Goal: Task Accomplishment & Management: Manage account settings

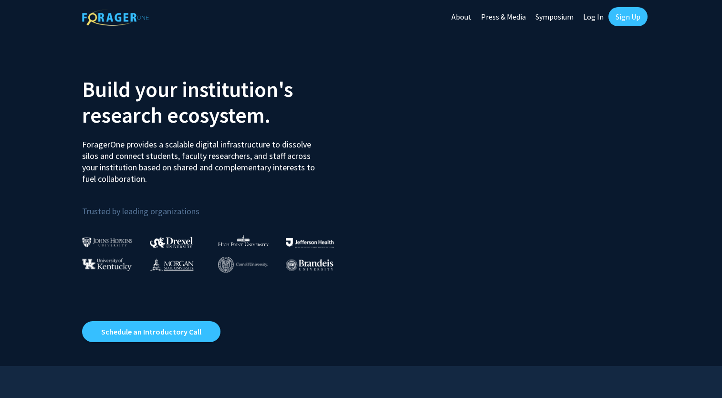
click at [594, 15] on link "Log In" at bounding box center [594, 16] width 30 height 33
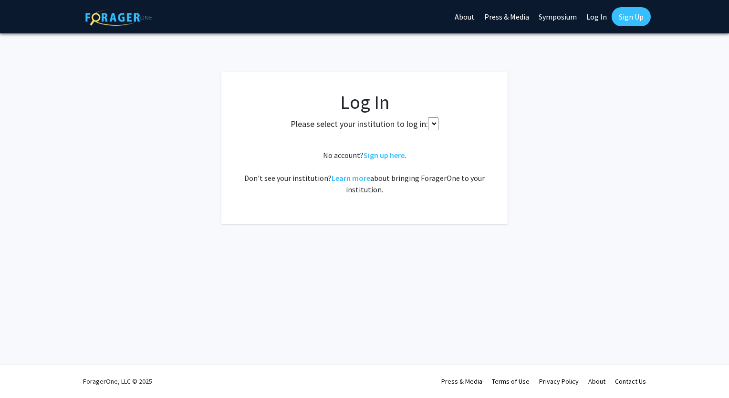
select select
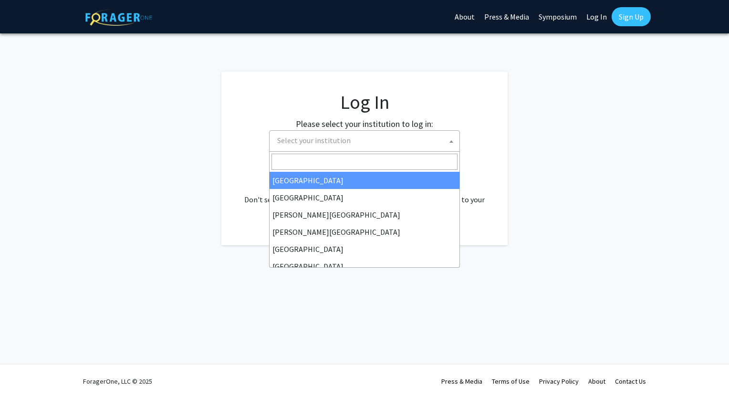
click at [373, 137] on span "Select your institution" at bounding box center [367, 141] width 186 height 20
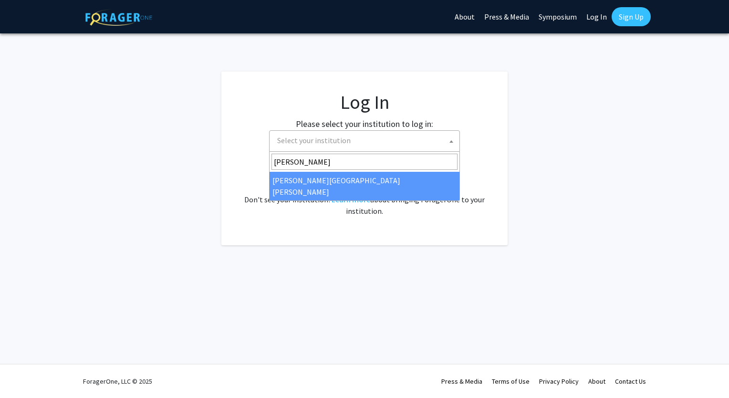
type input "[PERSON_NAME]"
select select "1"
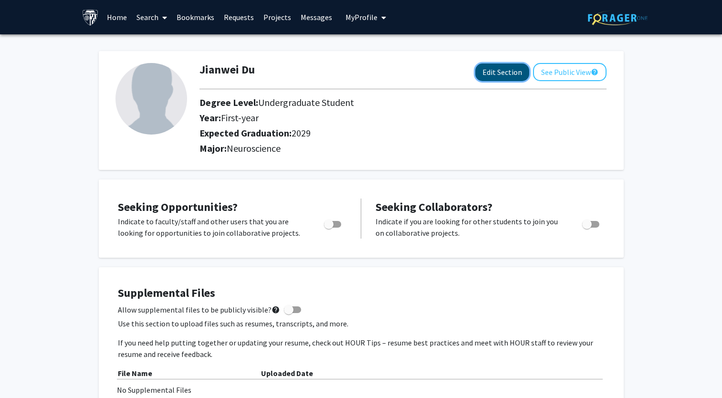
click at [507, 69] on button "Edit Section" at bounding box center [502, 72] width 54 height 18
select select "first-year"
select select "2029"
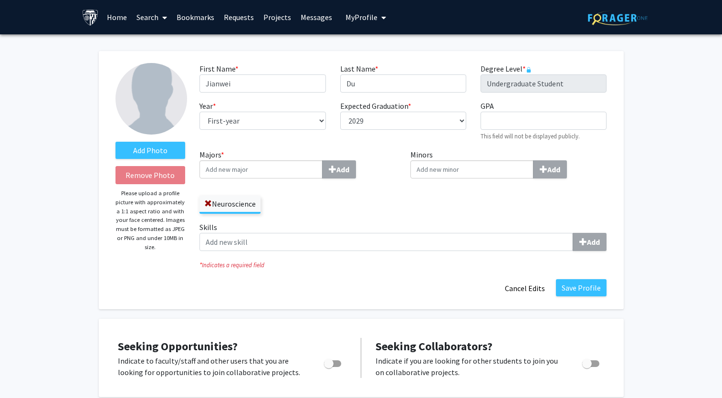
click at [267, 178] on input "Majors * Add" at bounding box center [261, 169] width 123 height 18
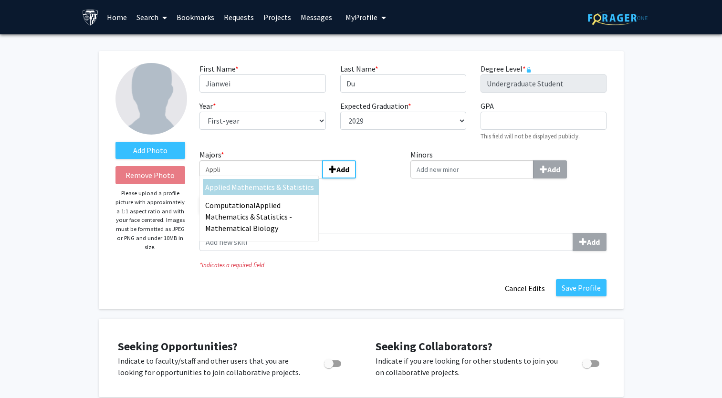
type input "Appli"
click at [263, 184] on span "ed Mathematics & Statistics" at bounding box center [268, 187] width 92 height 10
click at [263, 179] on input "Appli" at bounding box center [261, 169] width 123 height 18
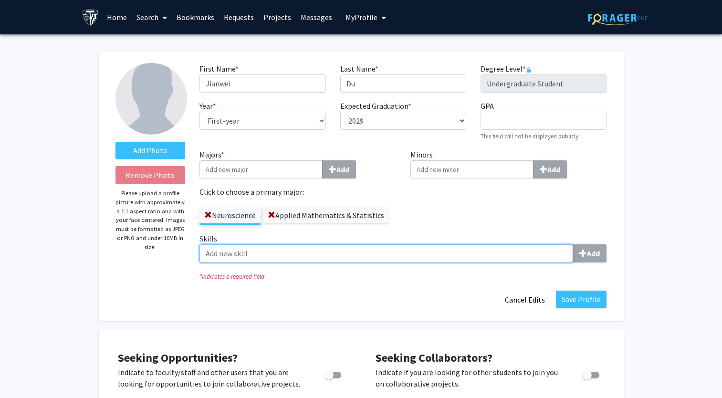
click at [406, 253] on input "Skills Add" at bounding box center [387, 253] width 374 height 18
type input "R"
type input "P"
type input "R"
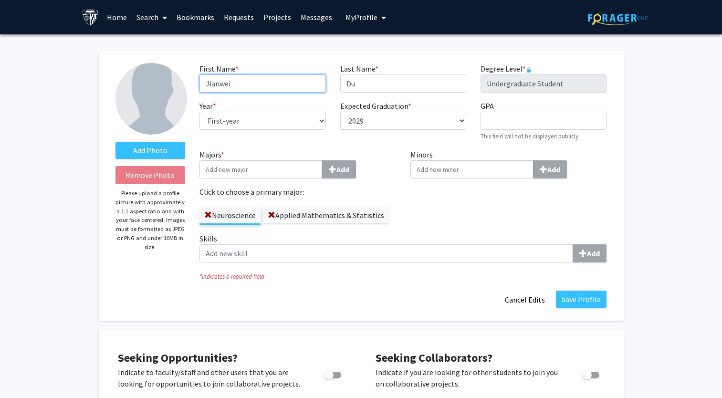
click at [281, 88] on input "Jianwei" at bounding box center [263, 83] width 126 height 18
type input "J"
type input "Wilber"
click at [274, 99] on div "First Name * required Wilber Last Name * required Du Degree Level * required Un…" at bounding box center [403, 106] width 422 height 86
click at [305, 216] on label "Applied Mathematics & Statistics" at bounding box center [326, 215] width 126 height 16
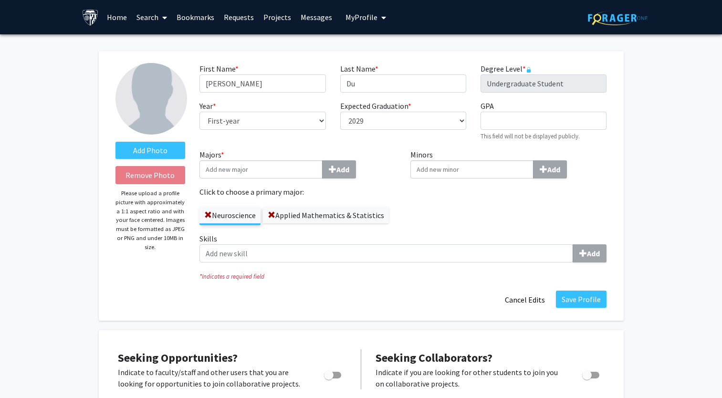
click at [0, 0] on input "Applied Mathematics & Statistics" at bounding box center [0, 0] width 0 height 0
click at [238, 212] on label "Neuroscience" at bounding box center [230, 215] width 61 height 16
click at [0, 0] on input "Neuroscience" at bounding box center [0, 0] width 0 height 0
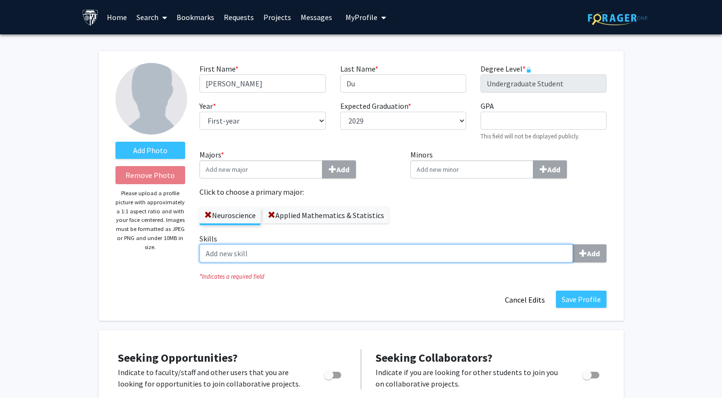
click at [241, 254] on input "Skills Add" at bounding box center [387, 253] width 374 height 18
type input "R Programming Language"
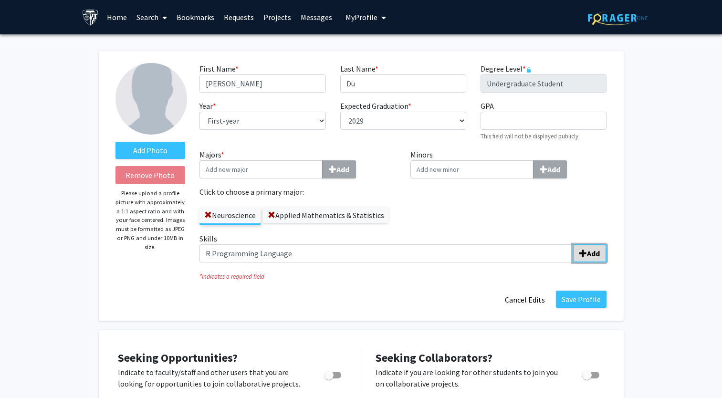
click at [602, 255] on button "Add" at bounding box center [590, 253] width 34 height 18
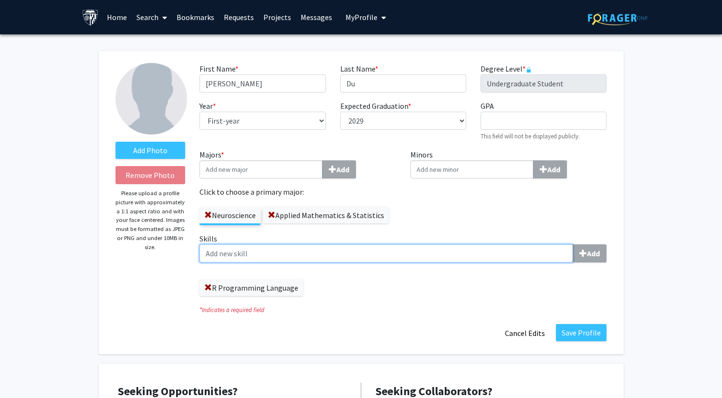
click at [456, 246] on input "Skills Add" at bounding box center [387, 253] width 374 height 18
type input "Go Programming Language"
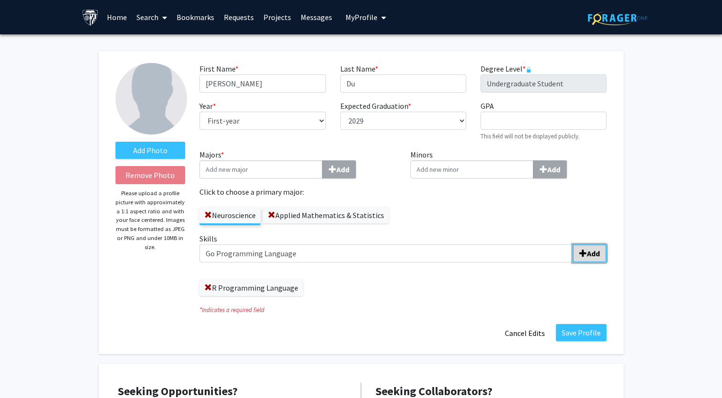
click at [591, 253] on b "Add" at bounding box center [593, 254] width 13 height 10
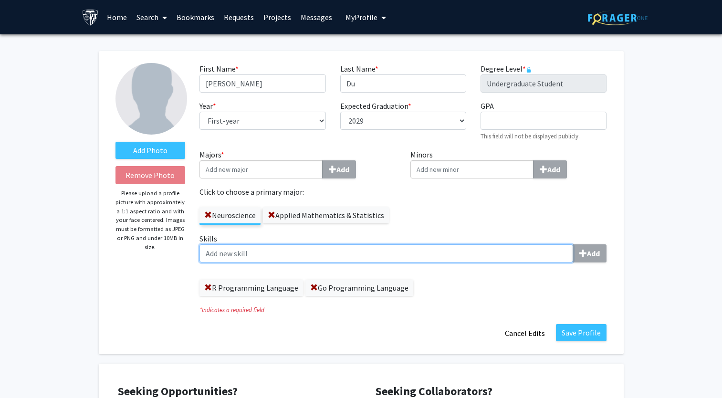
click at [455, 255] on input "Skills Add" at bounding box center [387, 253] width 374 height 18
type input "Polysomnography"
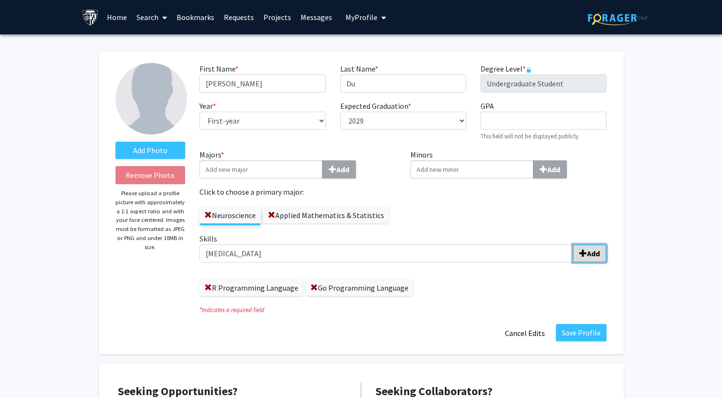
click at [598, 251] on b "Add" at bounding box center [593, 254] width 13 height 10
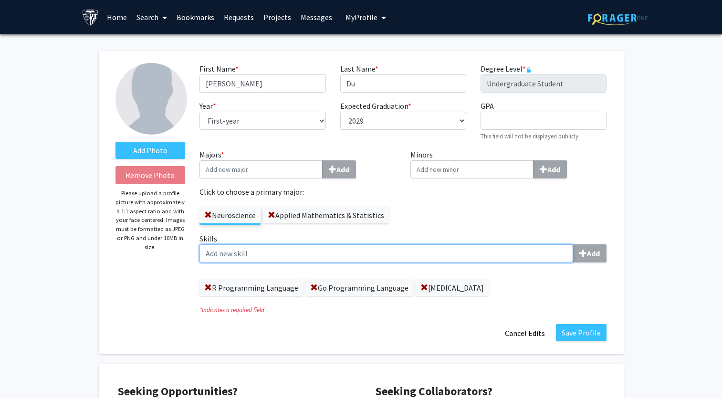
click at [465, 259] on input "Skills Add" at bounding box center [387, 253] width 374 height 18
type input "p"
type input "S"
type input "p"
type input "MATLAB"
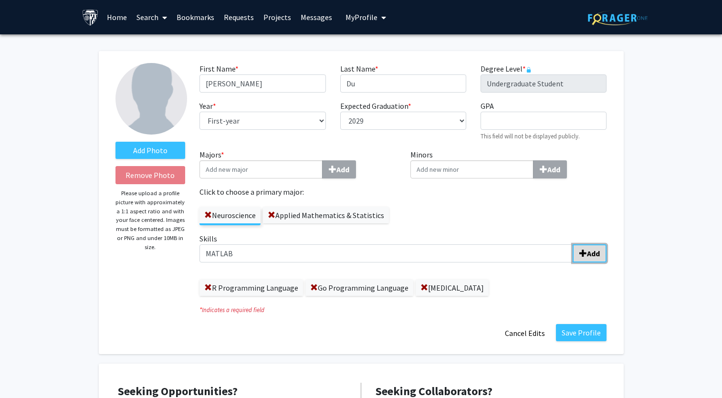
click at [595, 248] on button "Add" at bounding box center [590, 253] width 34 height 18
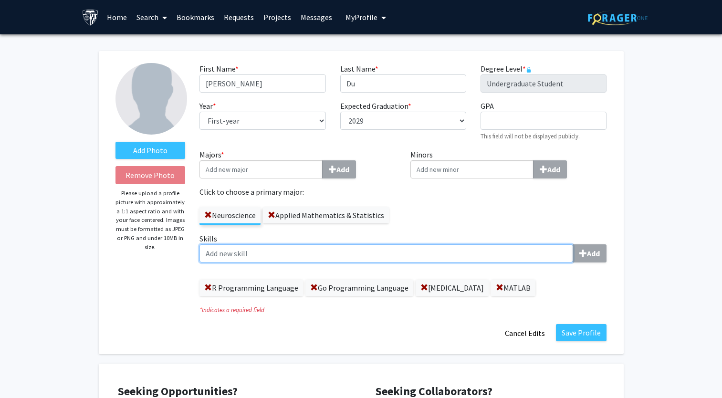
click at [499, 251] on input "Skills Add" at bounding box center [387, 253] width 374 height 18
type input "Java"
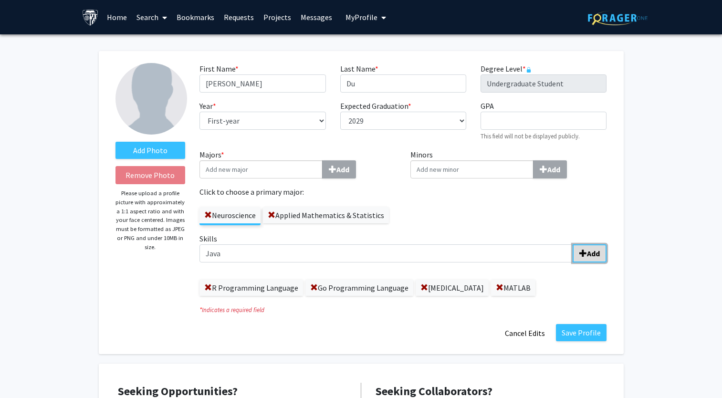
click at [598, 254] on b "Add" at bounding box center [593, 254] width 13 height 10
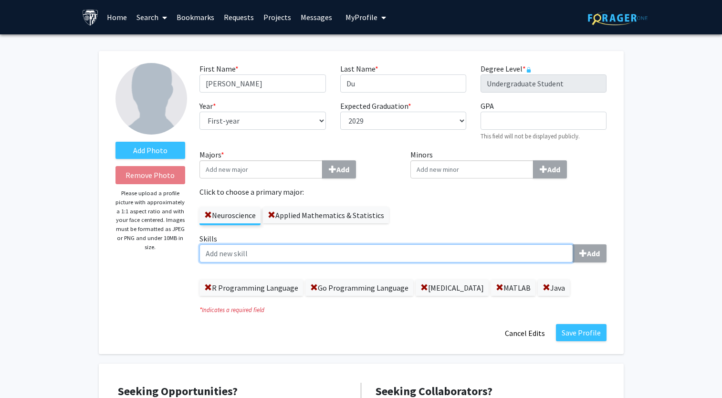
click at [498, 253] on input "Skills Add" at bounding box center [387, 253] width 374 height 18
type input "UNIX/Linux"
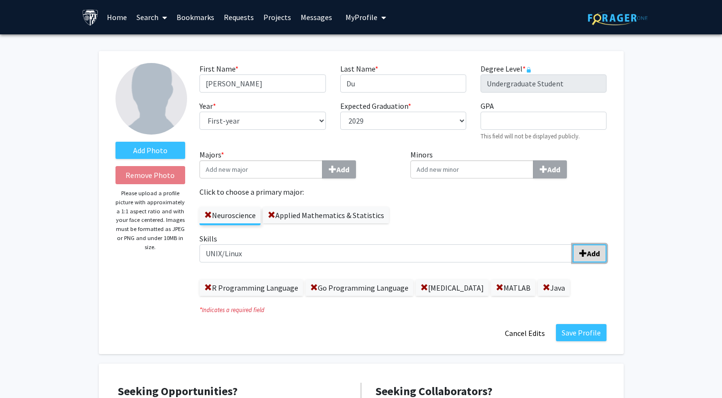
click at [585, 251] on span "submit" at bounding box center [584, 254] width 8 height 8
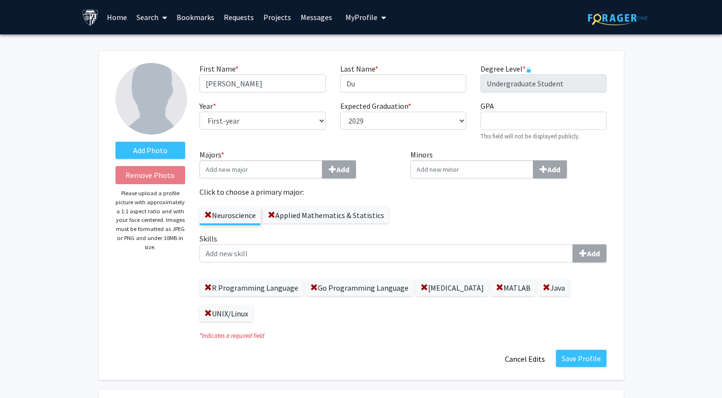
drag, startPoint x: 448, startPoint y: 287, endPoint x: 456, endPoint y: 321, distance: 35.0
click at [456, 321] on div "R Programming Language Go Programming Language Polysomnography MATLAB Java UNIX…" at bounding box center [403, 296] width 407 height 52
click at [454, 308] on div "R Programming Language Go Programming Language Polysomnography MATLAB Java UNIX…" at bounding box center [403, 296] width 407 height 52
click at [421, 285] on span at bounding box center [425, 288] width 8 height 8
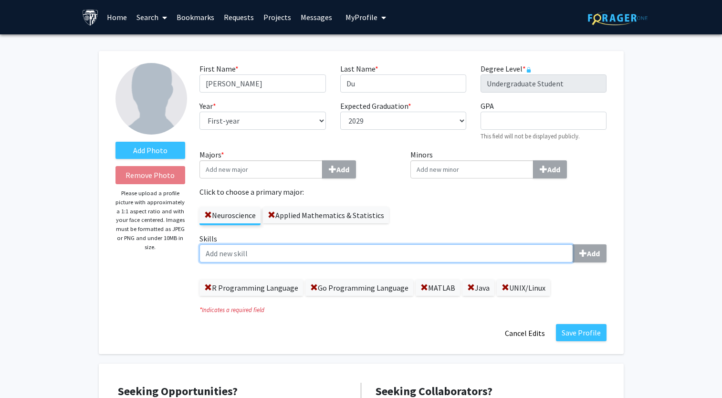
click at [416, 248] on input "Skills Add" at bounding box center [387, 253] width 374 height 18
type input "SpiSOP (Polysomnography)"
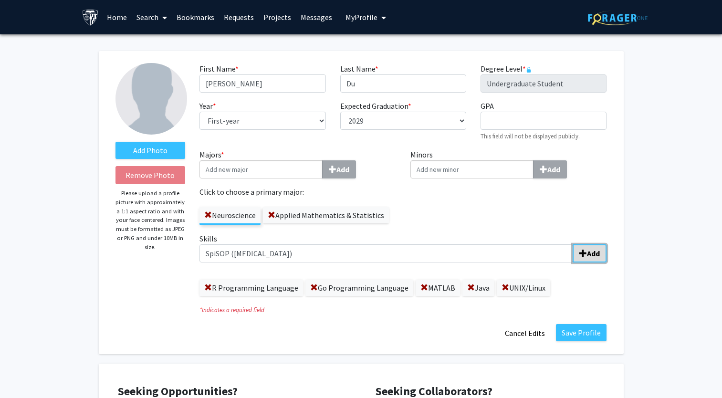
click at [603, 255] on button "Add" at bounding box center [590, 253] width 34 height 18
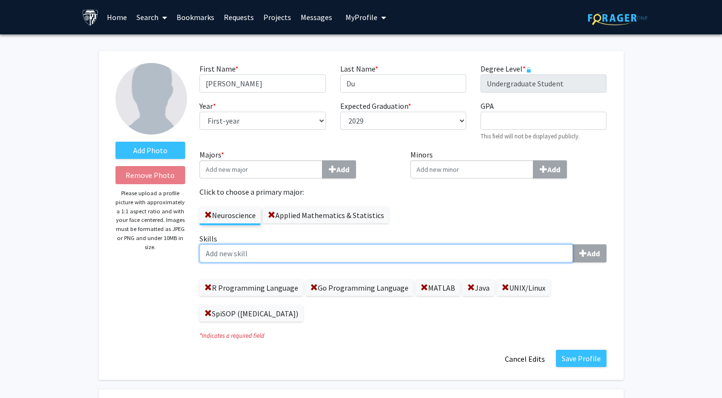
click at [412, 256] on input "Skills Add" at bounding box center [387, 253] width 374 height 18
type input "H"
type input "GraphPad Prism"
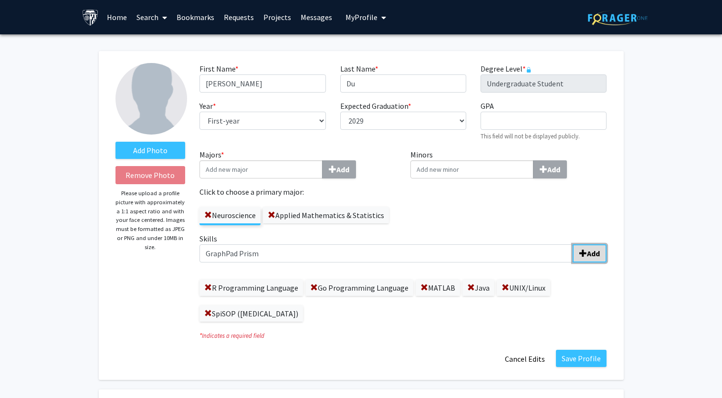
click at [590, 254] on b "Add" at bounding box center [593, 254] width 13 height 10
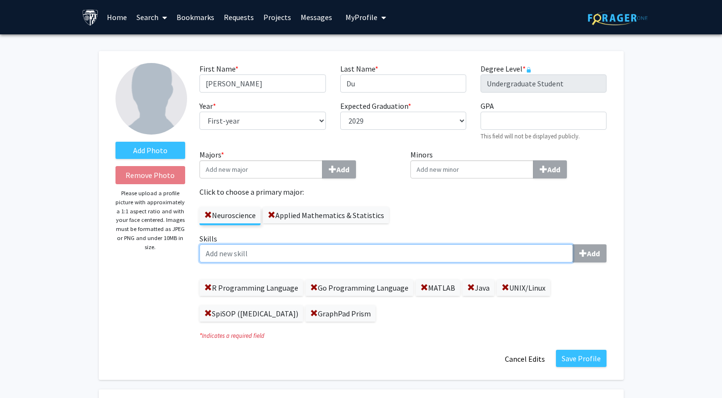
click at [463, 250] on input "Skills Add" at bounding box center [387, 253] width 374 height 18
type input "SPSS"
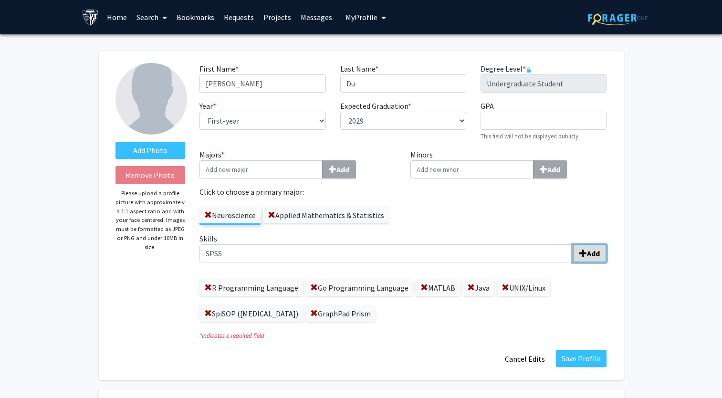
click at [600, 252] on b "Add" at bounding box center [593, 254] width 13 height 10
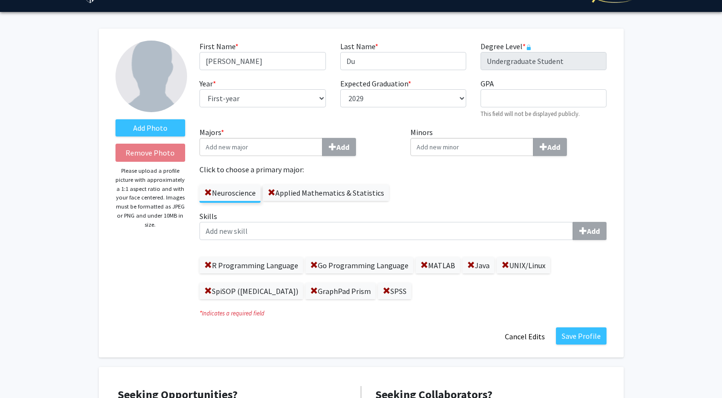
scroll to position [22, 0]
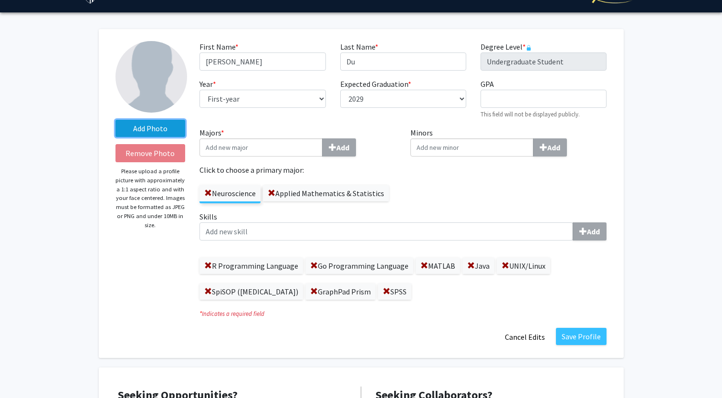
click at [169, 129] on label "Add Photo" at bounding box center [151, 128] width 70 height 17
click at [0, 0] on input "Add Photo" at bounding box center [0, 0] width 0 height 0
click at [161, 129] on label "Add Photo" at bounding box center [151, 128] width 70 height 17
click at [0, 0] on input "Add Photo" at bounding box center [0, 0] width 0 height 0
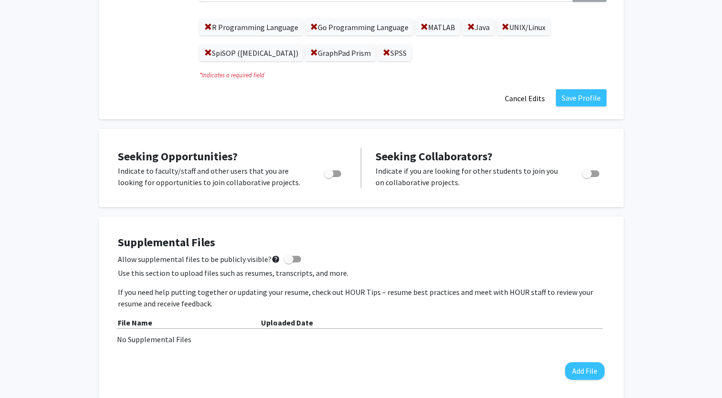
scroll to position [261, 0]
click at [335, 171] on span "Toggle" at bounding box center [332, 173] width 17 height 7
click at [329, 177] on input "Are you actively seeking opportunities?" at bounding box center [328, 177] width 0 height 0
checkbox input "true"
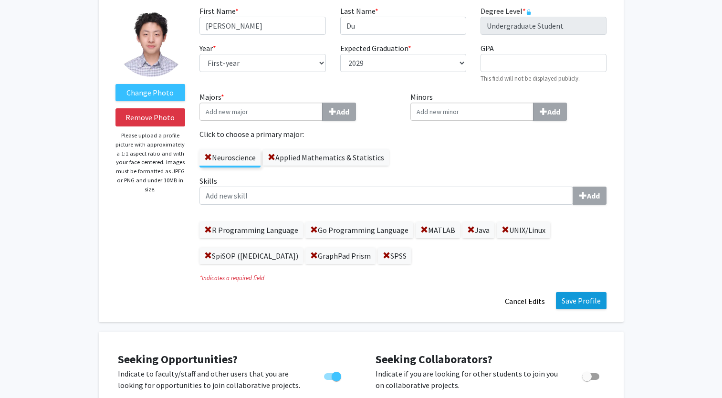
scroll to position [52, 0]
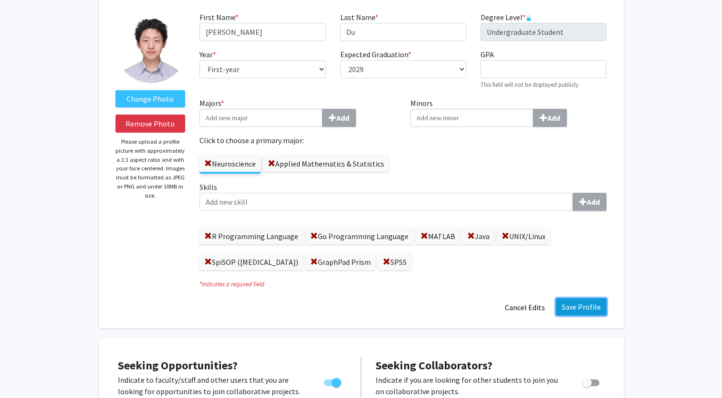
click at [590, 301] on button "Save Profile" at bounding box center [581, 306] width 51 height 17
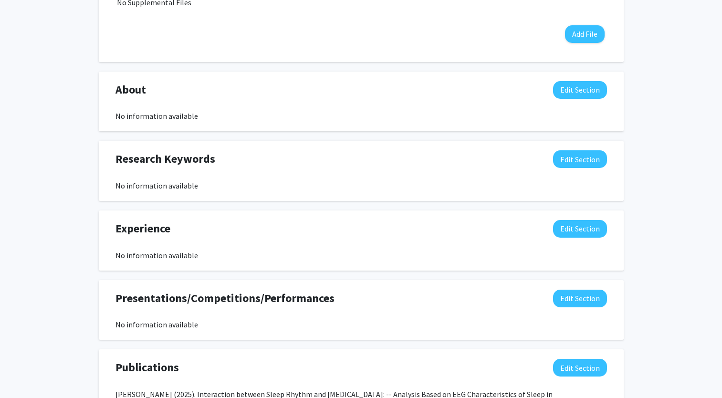
scroll to position [536, 0]
